Goal: Task Accomplishment & Management: Manage account settings

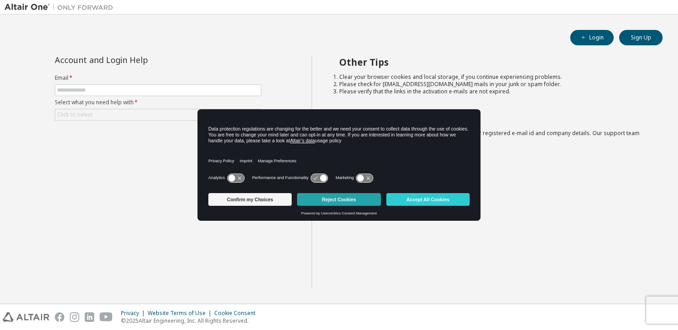
click at [352, 201] on button "Reject Cookies" at bounding box center [338, 199] width 83 height 13
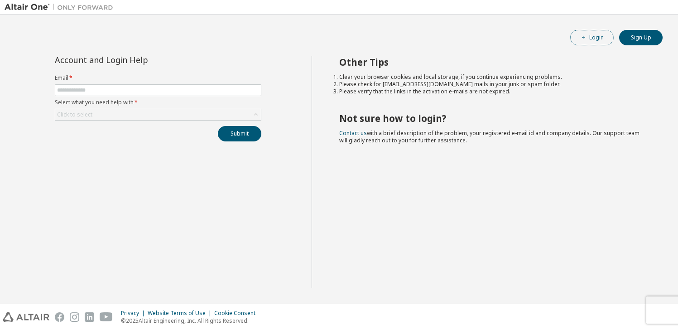
click at [587, 38] on span "button" at bounding box center [583, 37] width 7 height 7
click at [121, 88] on input "text" at bounding box center [158, 90] width 202 height 7
type input "**********"
click at [213, 101] on label "Select what you need help with *" at bounding box center [158, 102] width 207 height 7
click at [242, 113] on div "Click to select" at bounding box center [158, 114] width 206 height 11
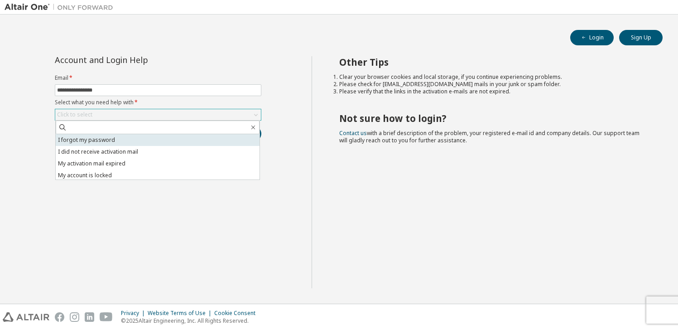
click at [174, 142] on li "I forgot my password" at bounding box center [158, 140] width 204 height 12
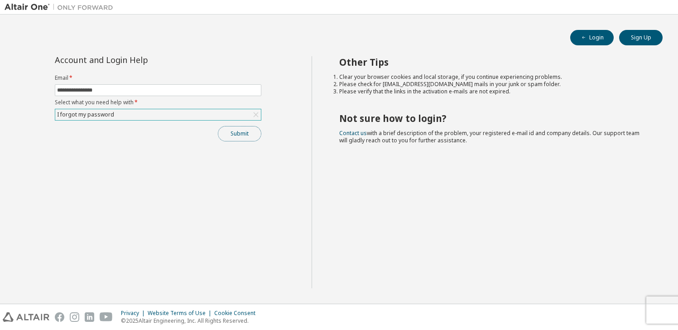
click at [232, 134] on button "Submit" at bounding box center [239, 133] width 43 height 15
click at [600, 38] on button "Login" at bounding box center [591, 37] width 43 height 15
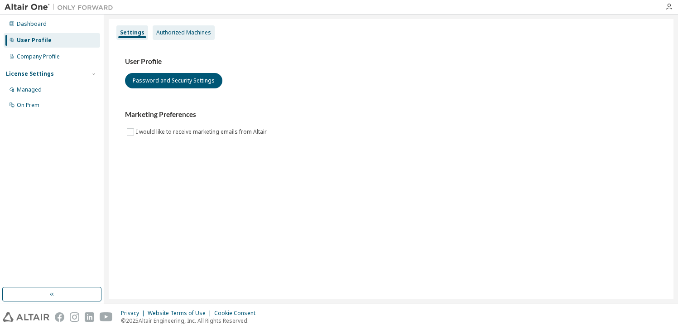
click at [189, 35] on div "Authorized Machines" at bounding box center [183, 32] width 55 height 7
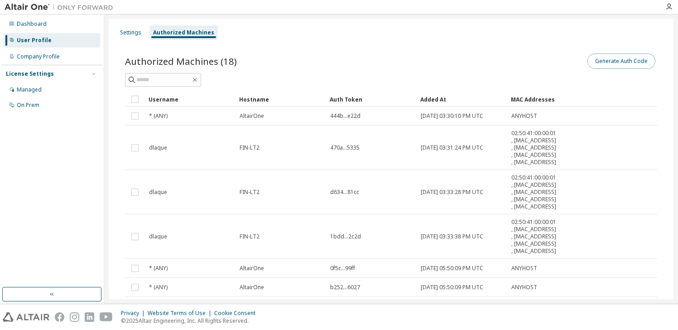
click at [625, 64] on button "Generate Auth Code" at bounding box center [621, 60] width 68 height 15
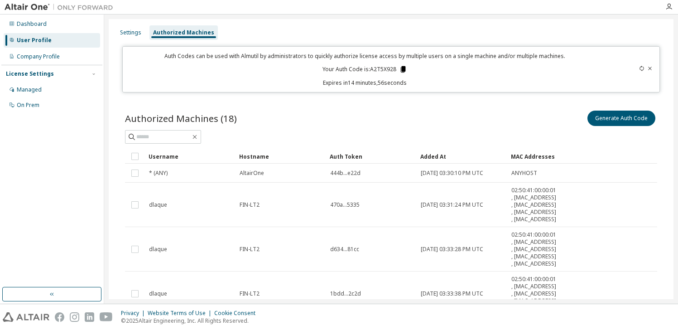
click at [399, 70] on icon at bounding box center [403, 69] width 8 height 8
